Goal: Navigation & Orientation: Find specific page/section

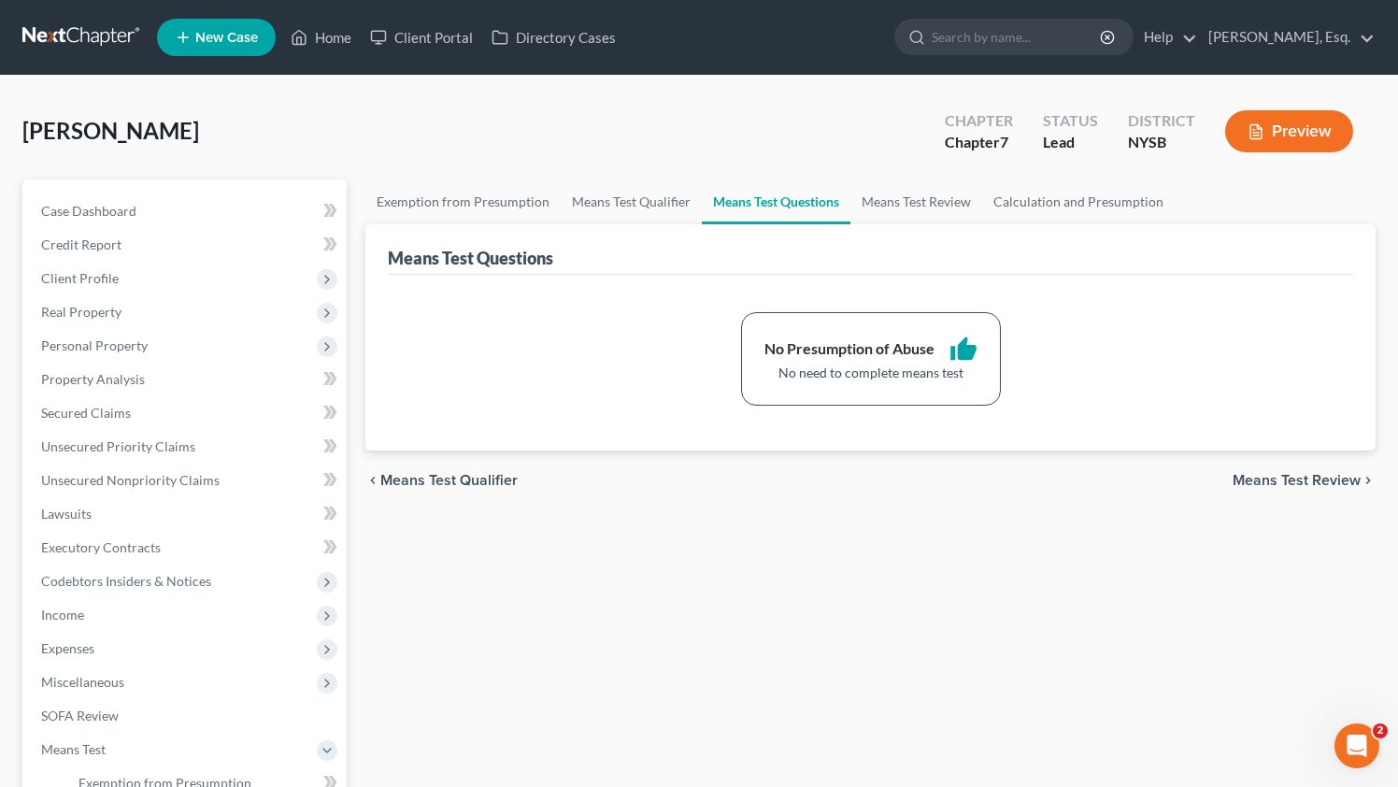
click at [106, 34] on link at bounding box center [82, 38] width 120 height 34
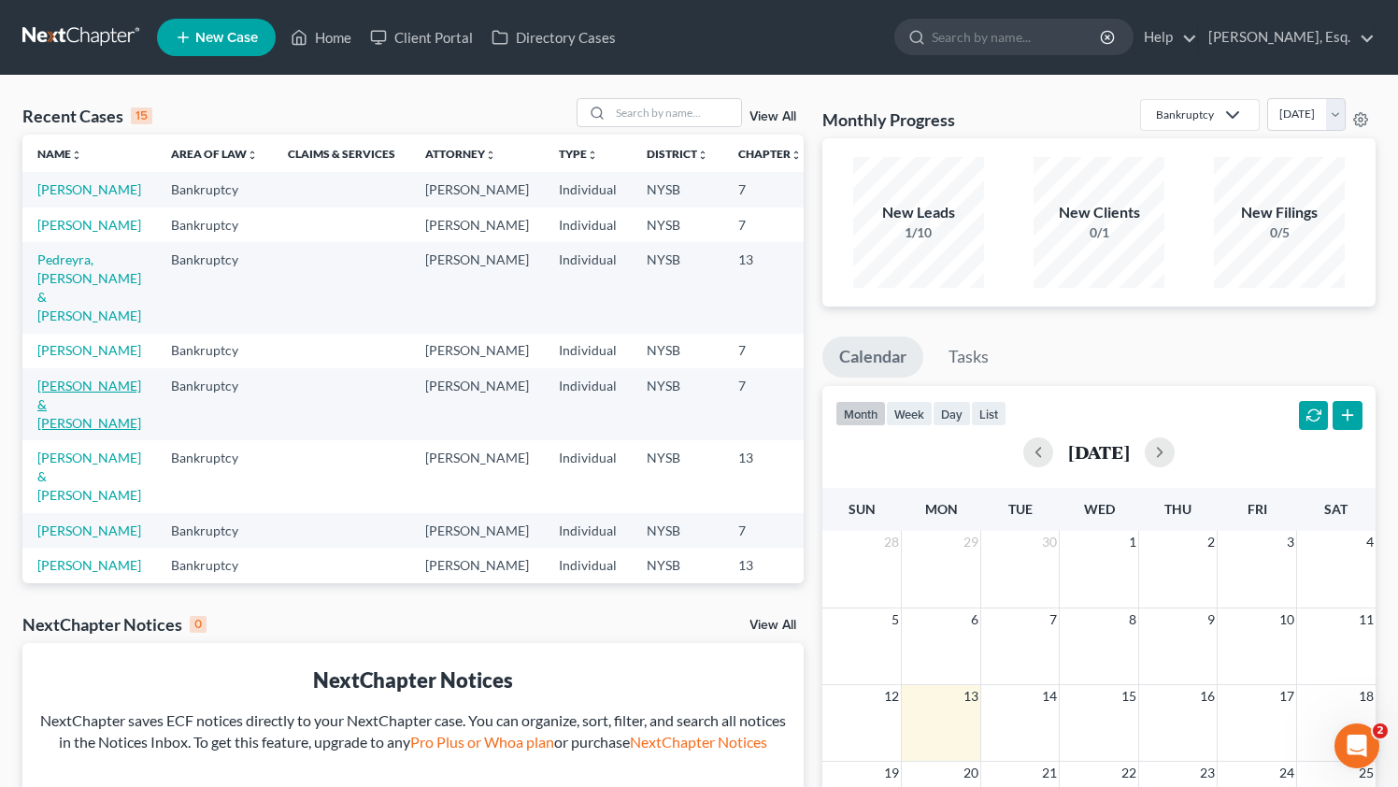
click at [59, 422] on link "Ruggeri, Melissa & Joseph" at bounding box center [89, 403] width 104 height 53
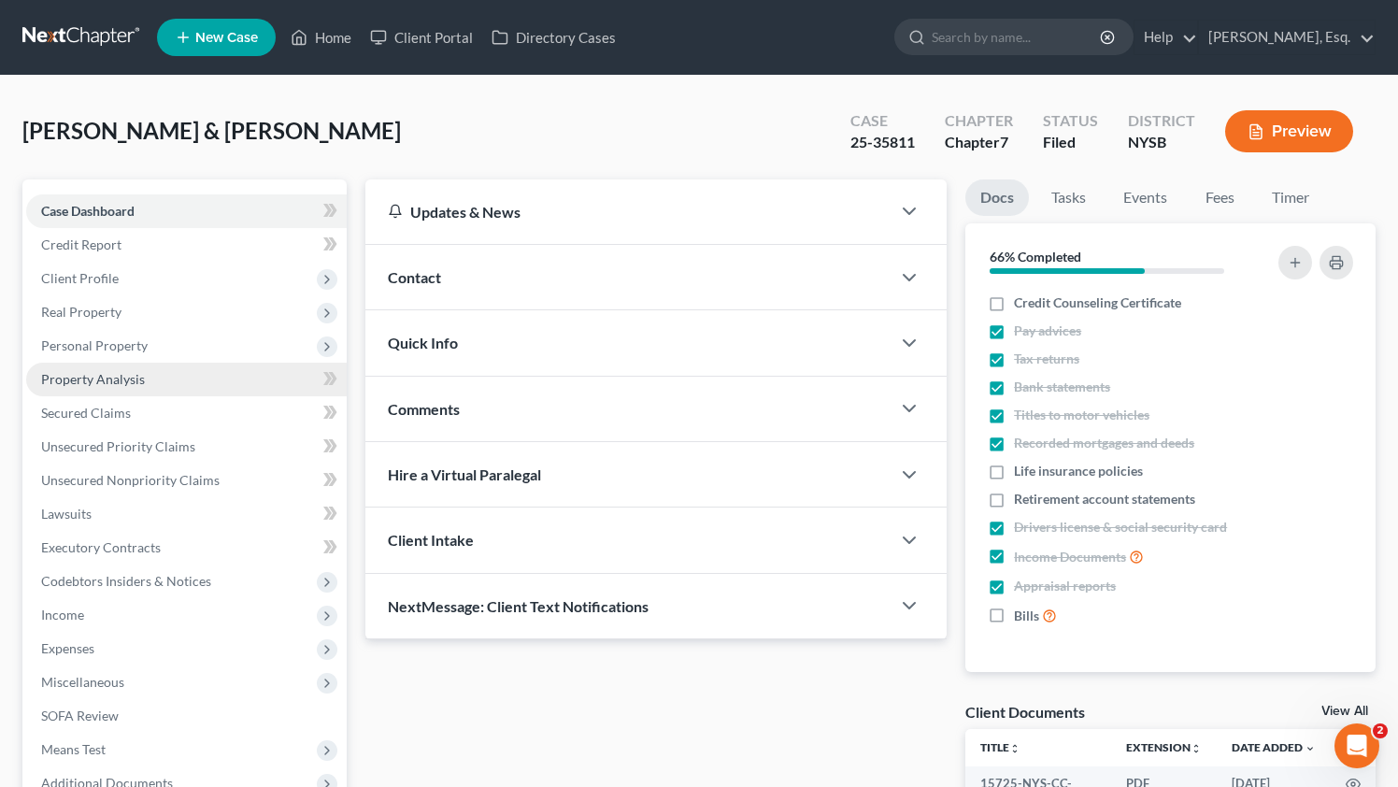
click at [118, 379] on span "Property Analysis" at bounding box center [93, 379] width 104 height 16
